Goal: Find specific page/section: Find specific page/section

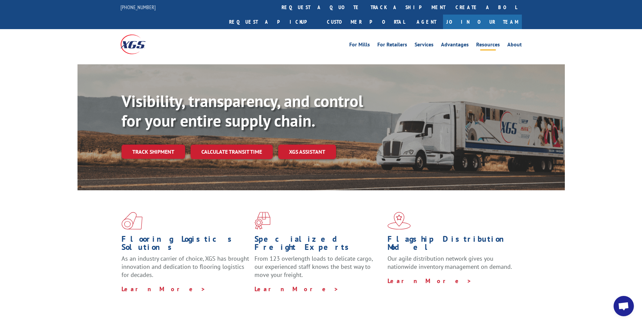
click at [487, 42] on link "Resources" at bounding box center [488, 45] width 24 height 7
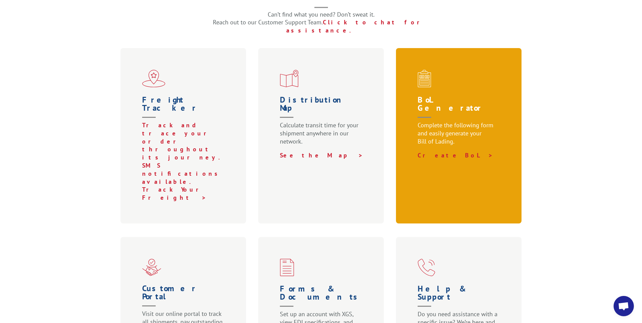
scroll to position [338, 0]
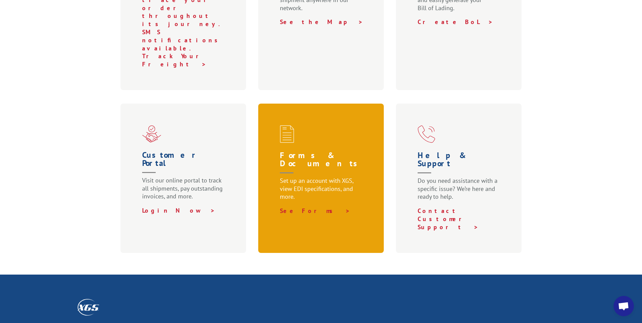
click at [324, 151] on h1 "Forms & Documents" at bounding box center [322, 163] width 85 height 25
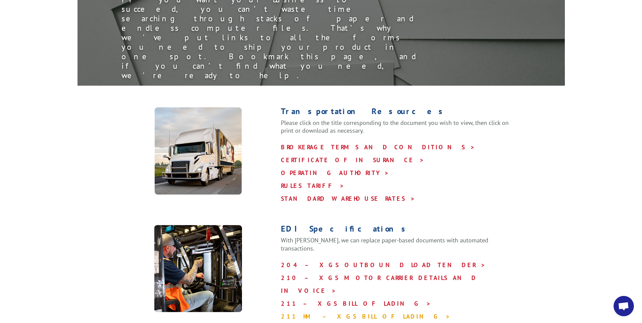
scroll to position [102, 0]
